Goal: Task Accomplishment & Management: Complete application form

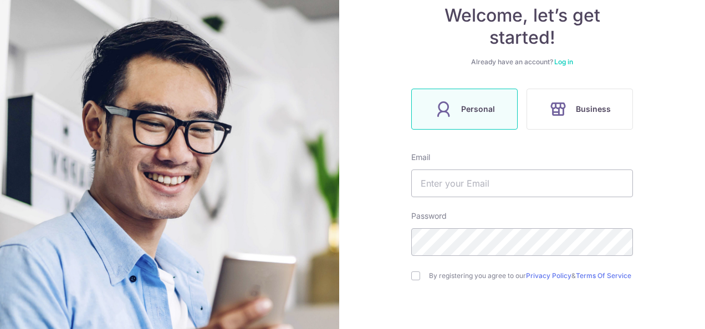
scroll to position [166, 0]
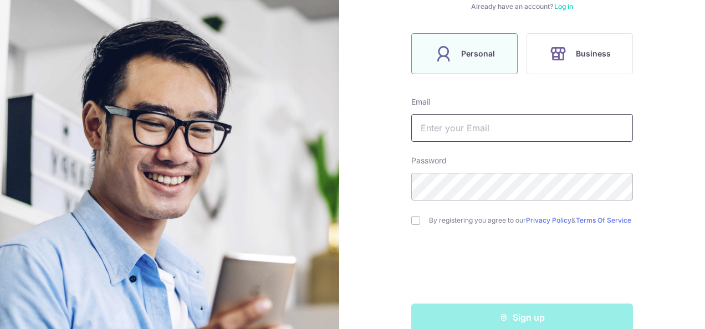
click at [437, 135] on input "text" at bounding box center [522, 128] width 222 height 28
type input "[EMAIL_ADDRESS][DOMAIN_NAME]"
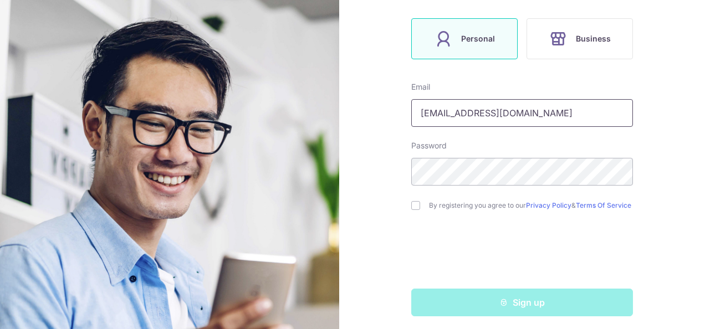
scroll to position [190, 0]
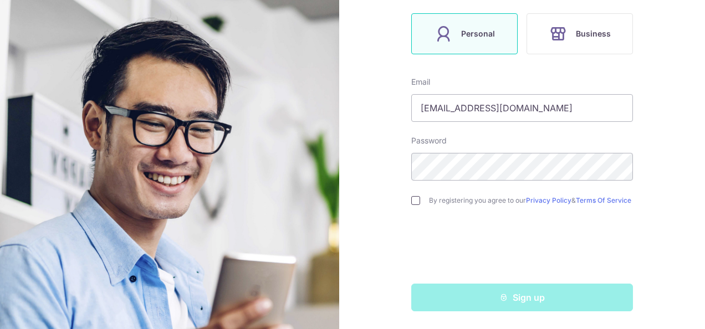
click at [412, 200] on input "checkbox" at bounding box center [415, 200] width 9 height 9
checkbox input "true"
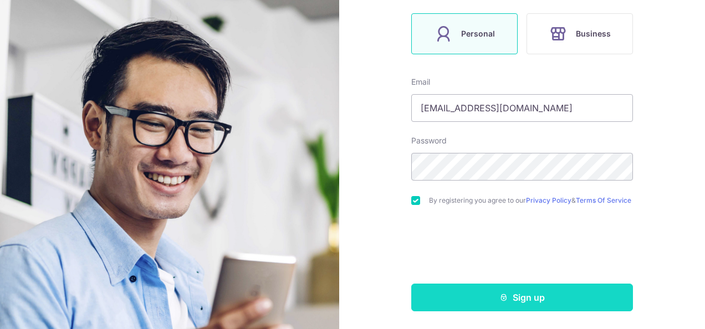
drag, startPoint x: 521, startPoint y: 300, endPoint x: 501, endPoint y: 297, distance: 20.2
click at [521, 300] on button "Sign up" at bounding box center [522, 298] width 222 height 28
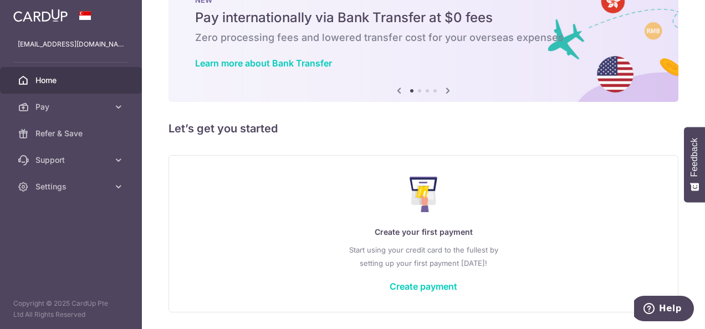
scroll to position [75, 0]
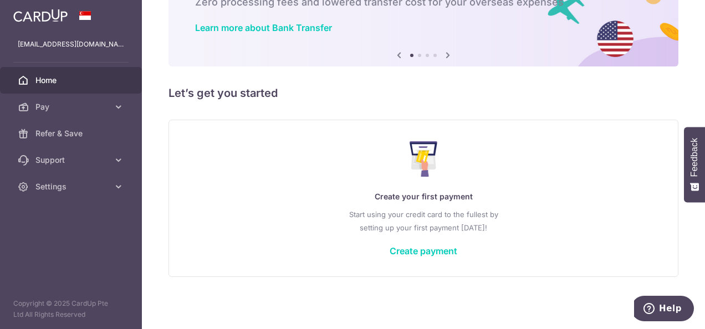
click at [311, 86] on h5 "Let’s get you started" at bounding box center [423, 93] width 510 height 18
